Goal: Obtain resource: Download file/media

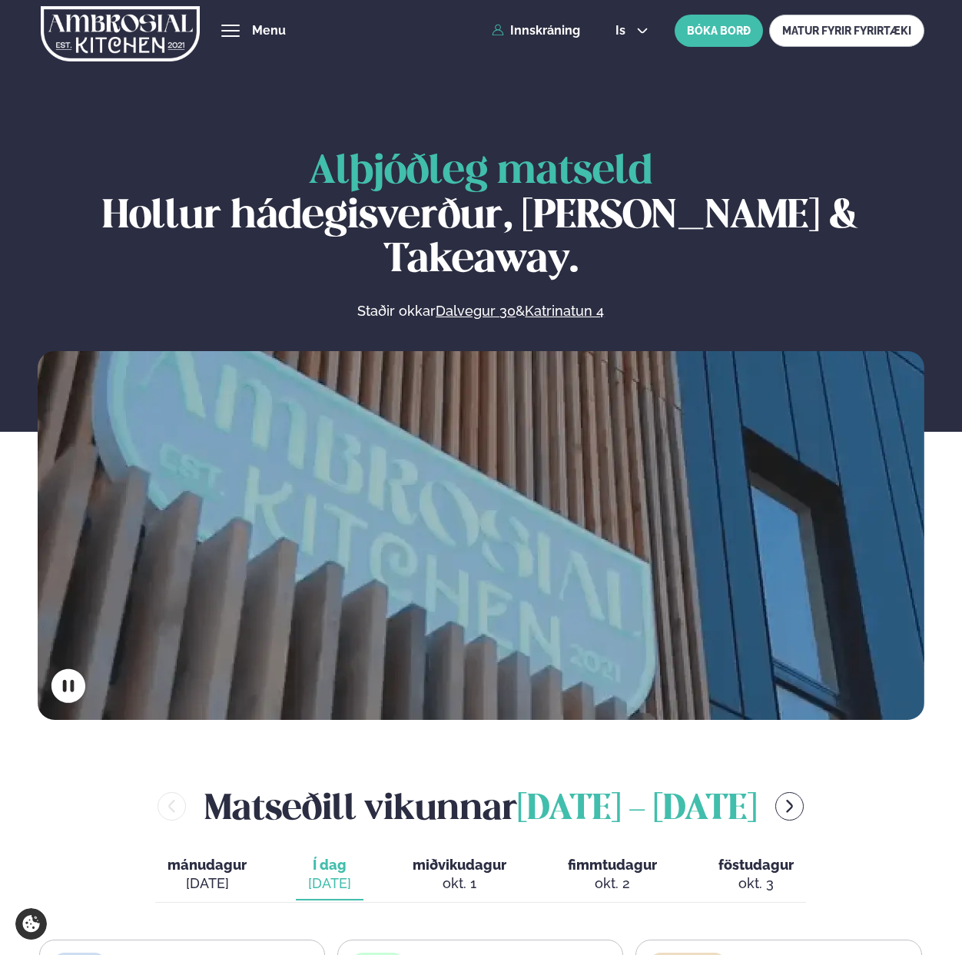
scroll to position [331, 0]
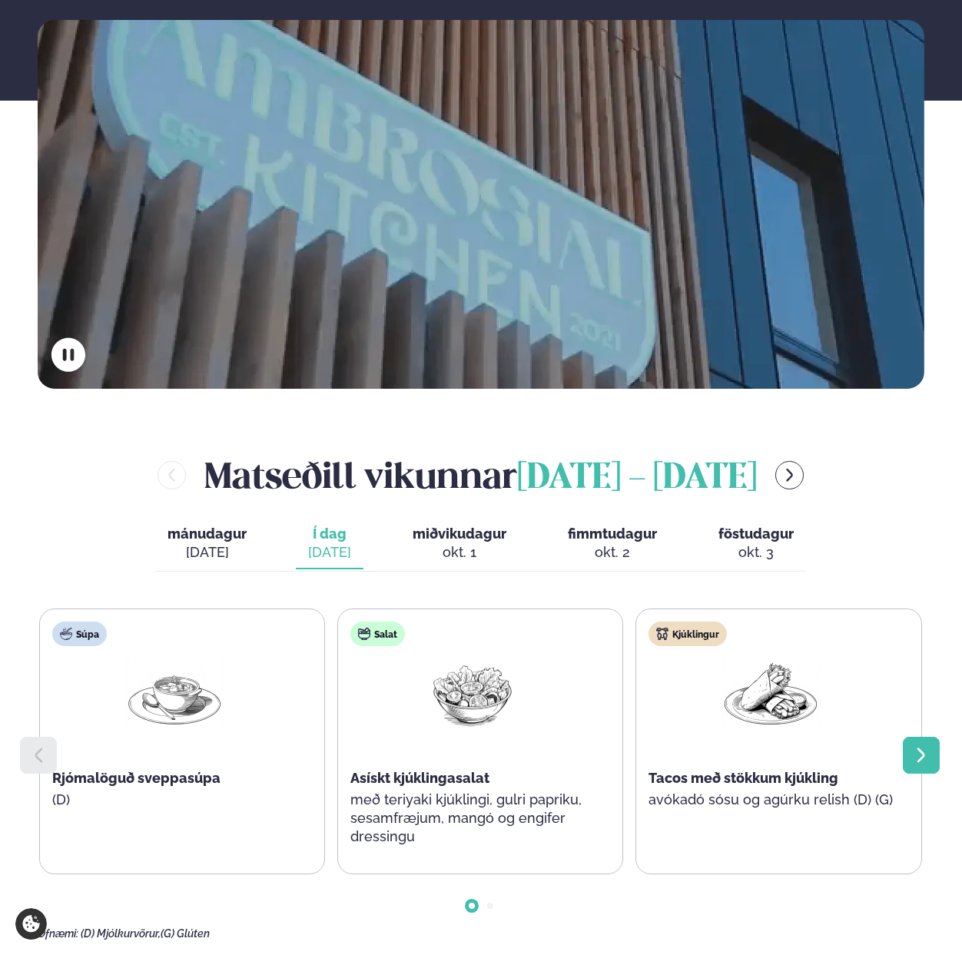
click at [923, 748] on icon at bounding box center [921, 755] width 8 height 15
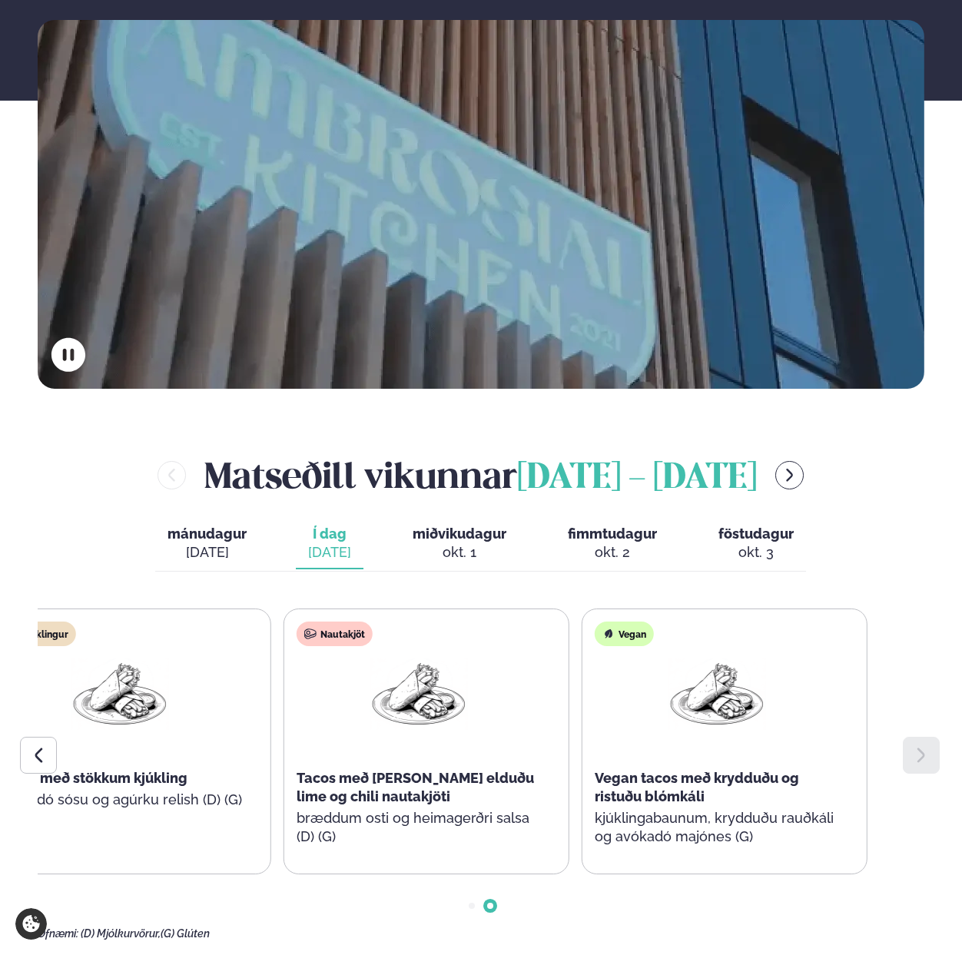
click at [327, 809] on p "bræddum osti og heimagerðri salsa (D) (G)" at bounding box center [419, 827] width 244 height 37
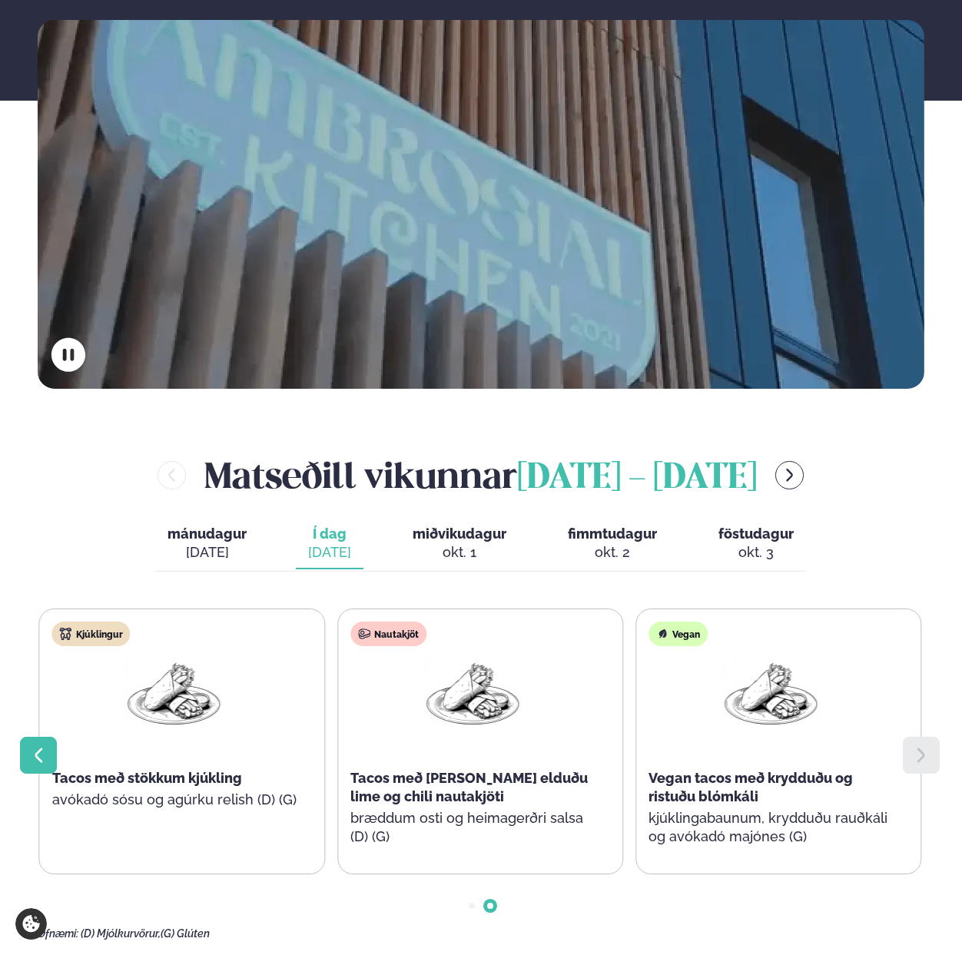
click at [28, 737] on div at bounding box center [38, 755] width 37 height 37
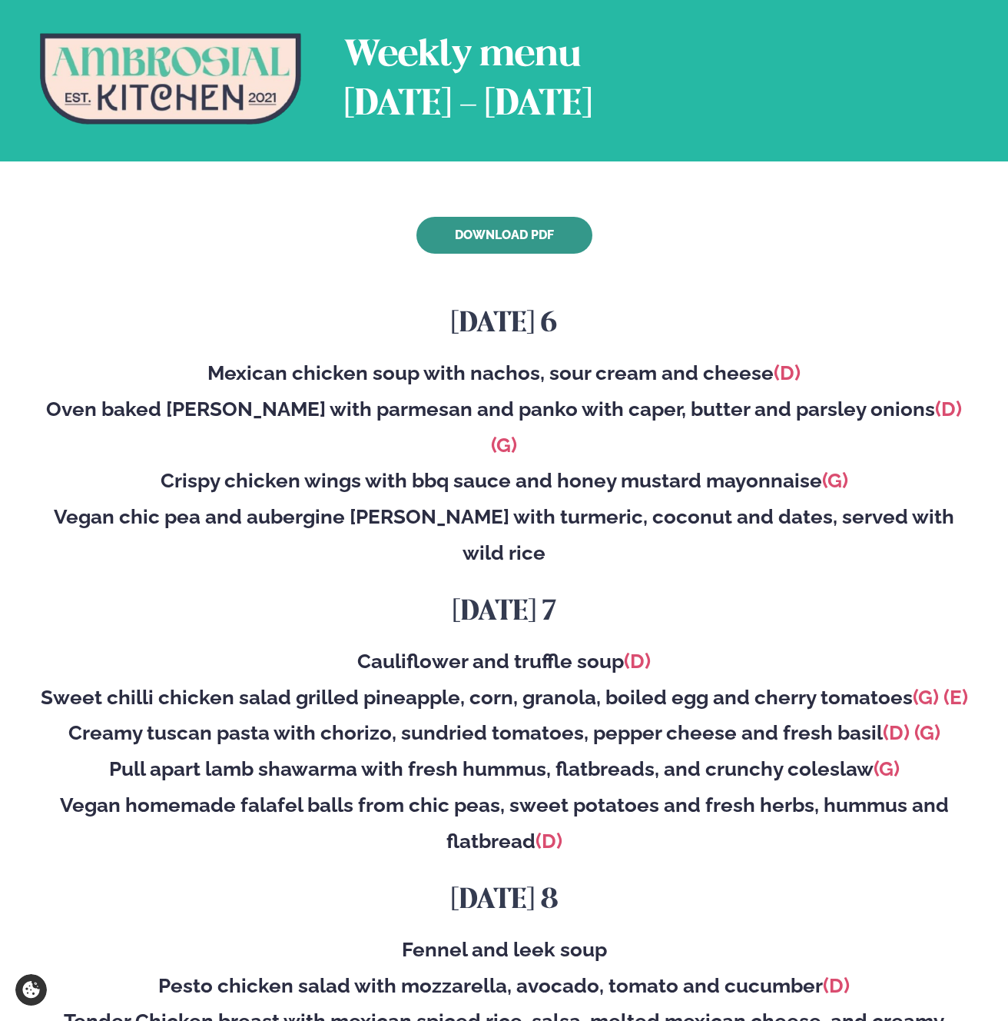
click at [460, 234] on link "Download PDF" at bounding box center [505, 235] width 176 height 37
